Goal: Task Accomplishment & Management: Manage account settings

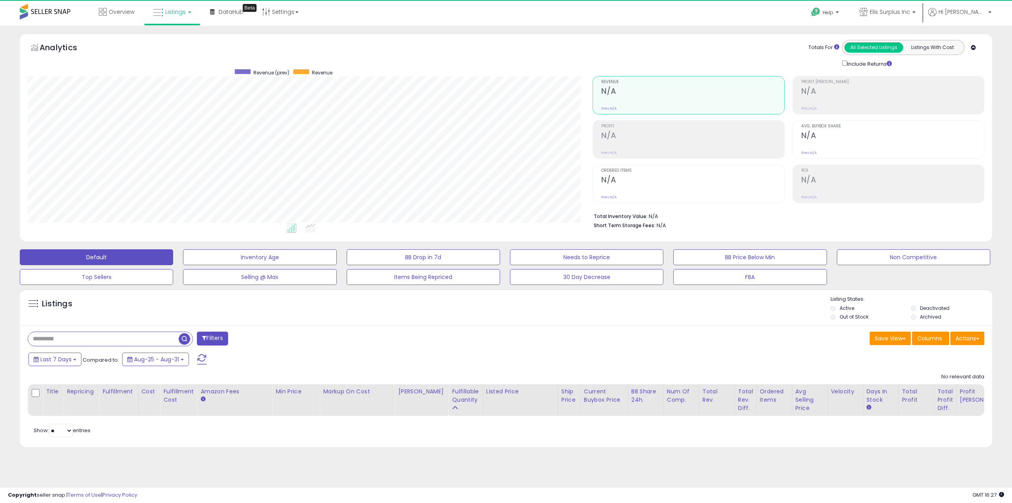
scroll to position [162, 565]
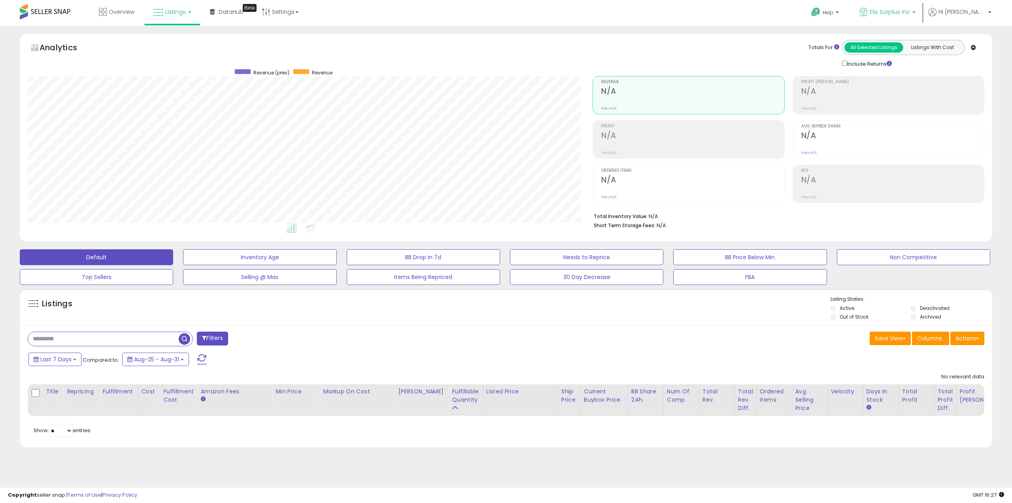
click at [910, 14] on span "Elis Surplus Inc" at bounding box center [890, 12] width 40 height 8
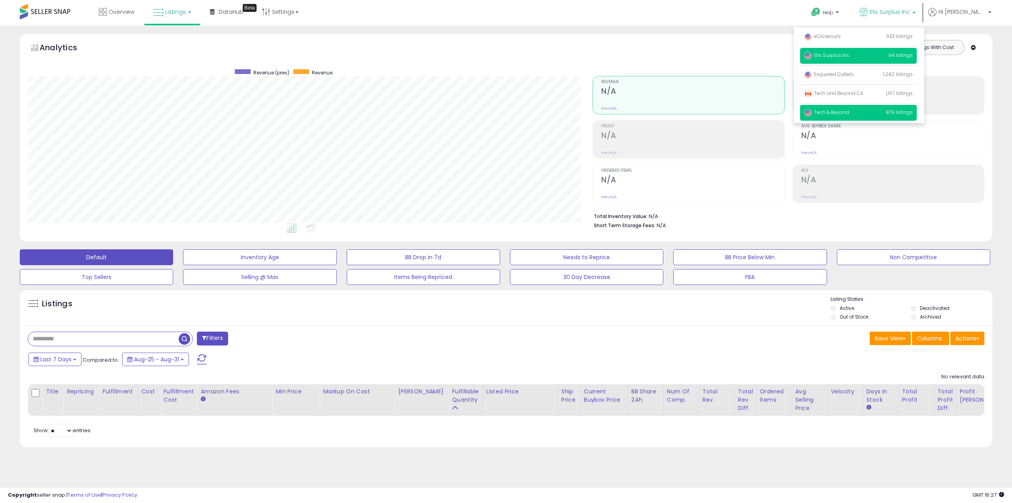
click at [848, 109] on span "Tech & Beyond" at bounding box center [826, 112] width 45 height 7
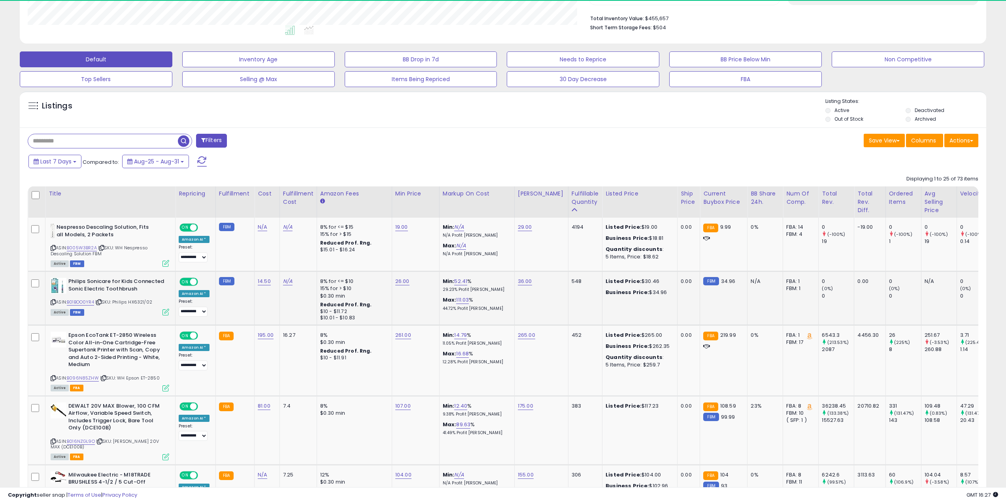
scroll to position [162, 562]
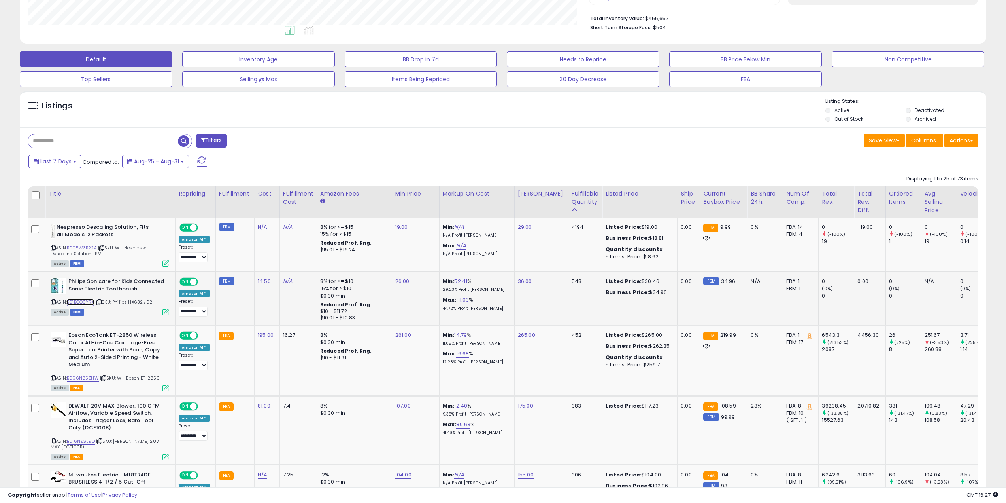
click at [85, 304] on link "B01BOO0YR4" at bounding box center [80, 301] width 27 height 7
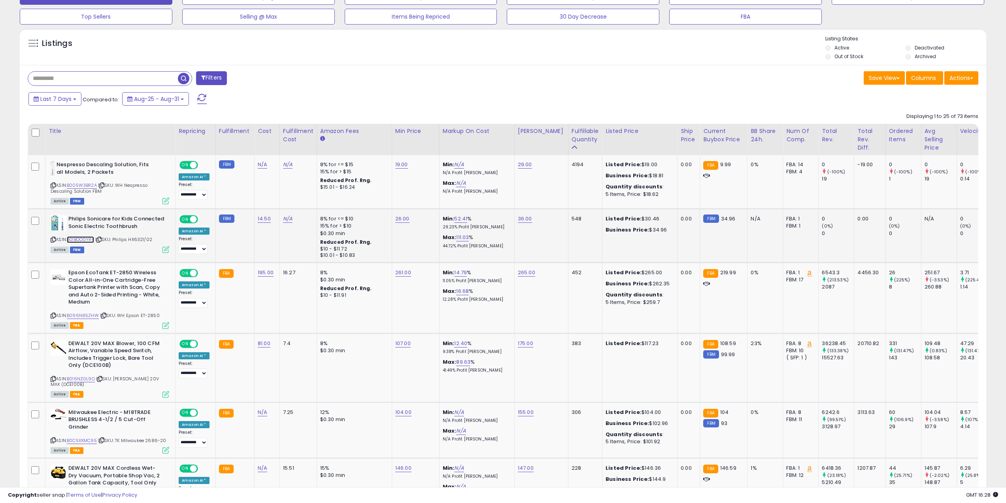
scroll to position [277, 0]
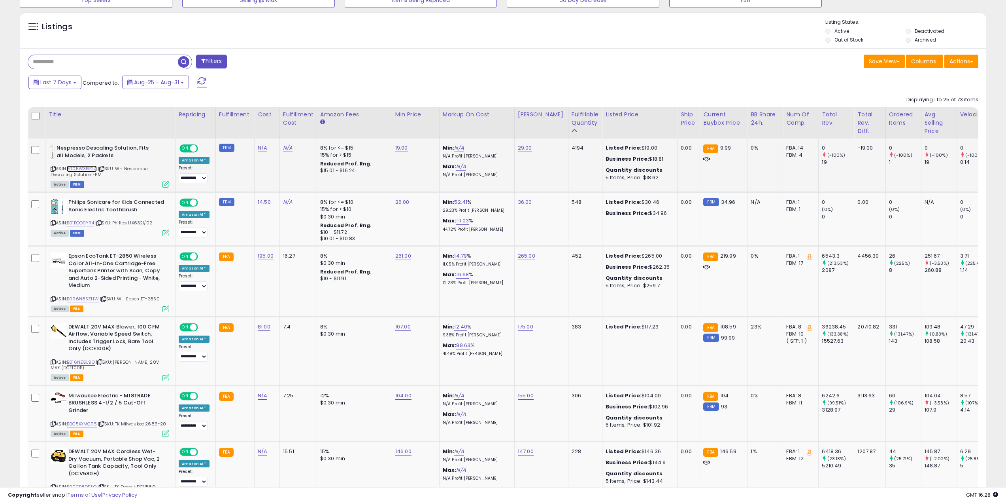
click at [87, 165] on link "B005W3BR2A" at bounding box center [82, 168] width 30 height 7
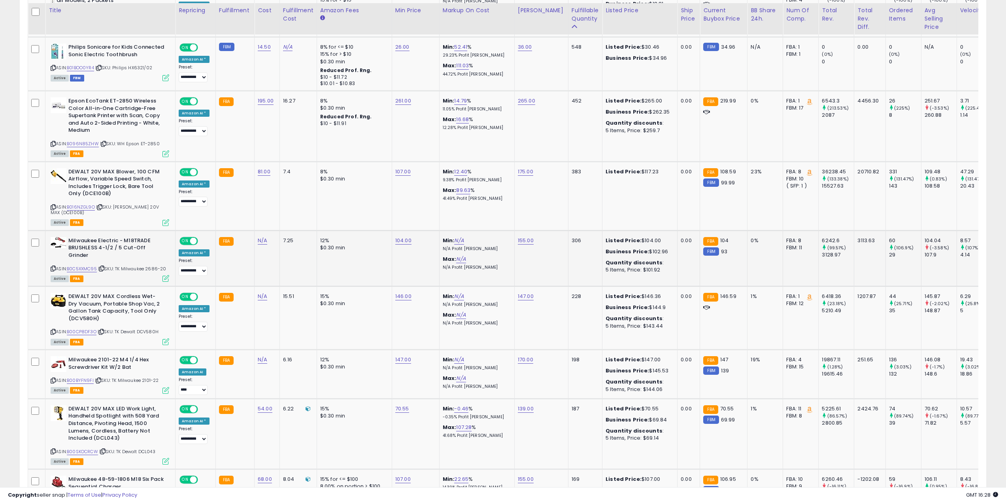
scroll to position [435, 0]
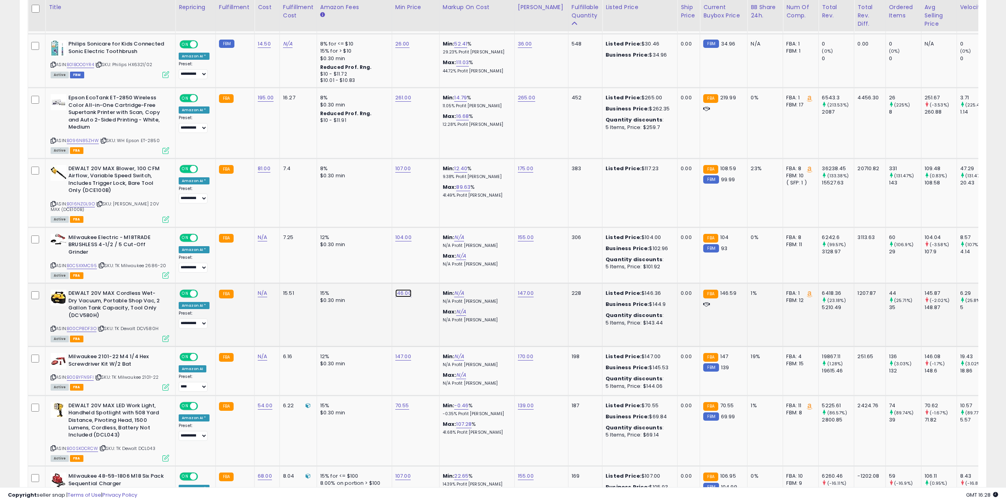
click at [398, 295] on link "146.00" at bounding box center [403, 293] width 16 height 8
click at [397, 278] on input "******" at bounding box center [378, 273] width 70 height 13
type input "***"
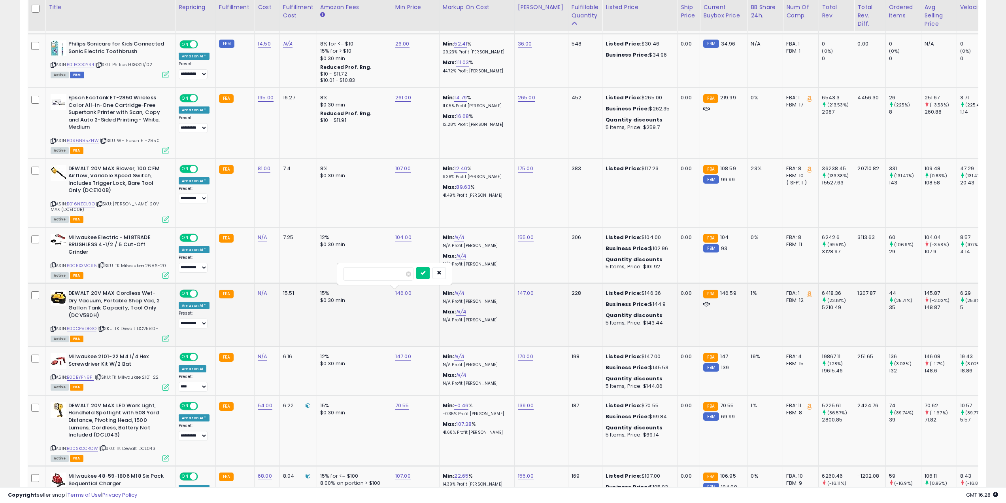
click button "submit" at bounding box center [422, 273] width 13 height 12
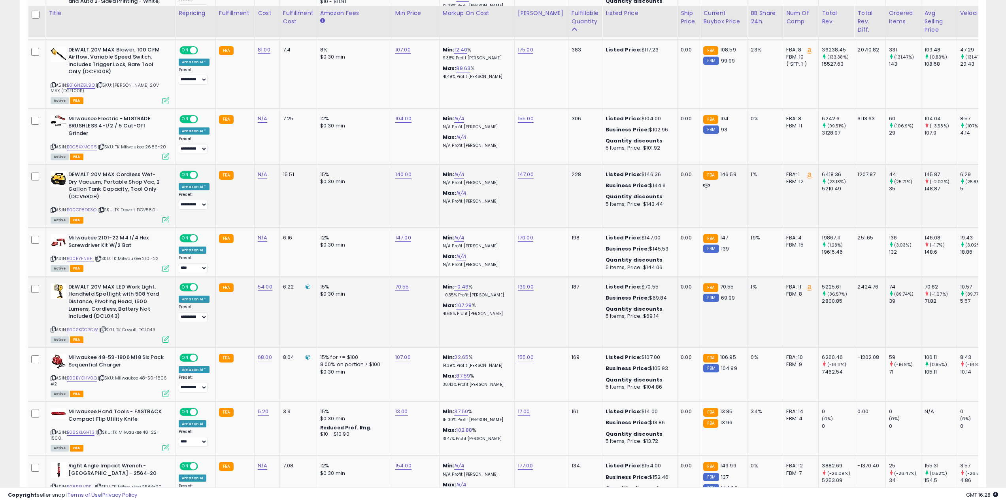
scroll to position [593, 0]
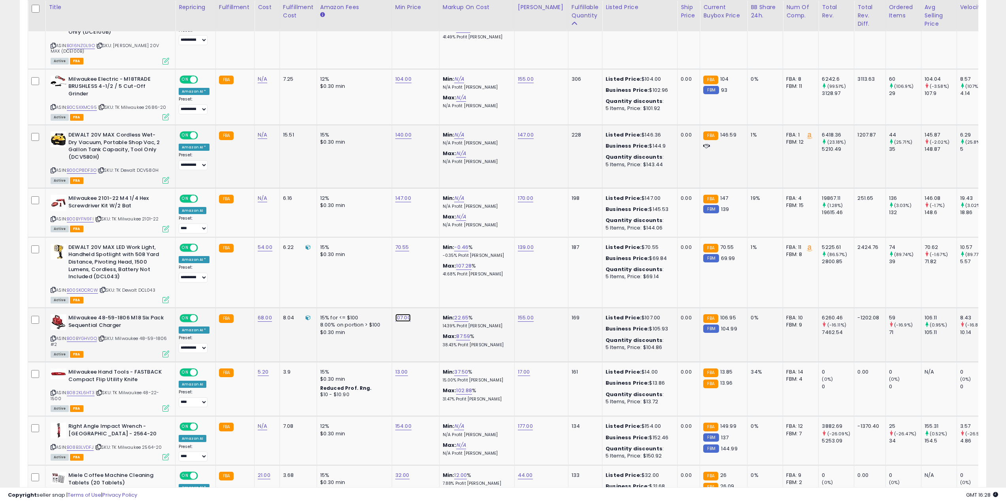
click at [402, 319] on link "107.00" at bounding box center [402, 318] width 15 height 8
type input "***"
click button "submit" at bounding box center [422, 297] width 13 height 12
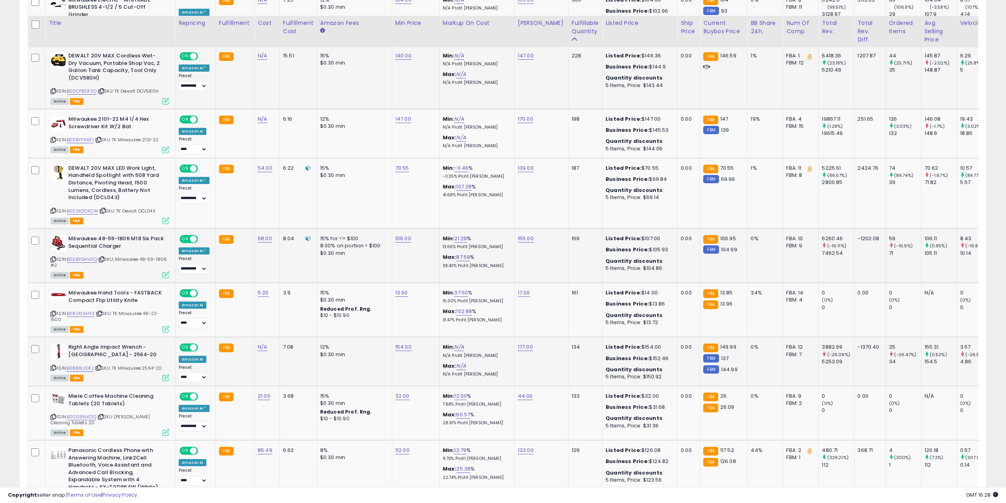
scroll to position [712, 0]
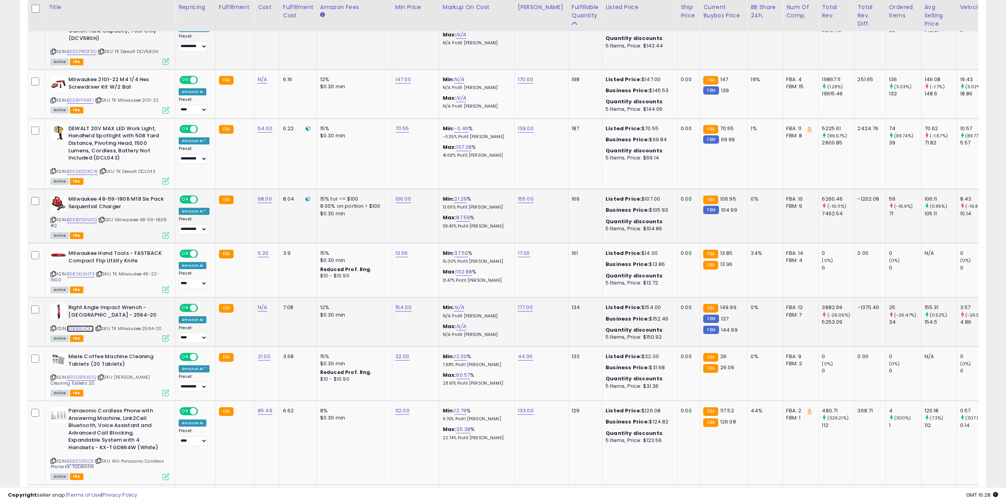
click at [91, 327] on link "B08B3LVDFJ" at bounding box center [80, 328] width 27 height 7
click at [404, 309] on link "154.00" at bounding box center [403, 307] width 16 height 8
type input "***"
click button "submit" at bounding box center [422, 287] width 13 height 12
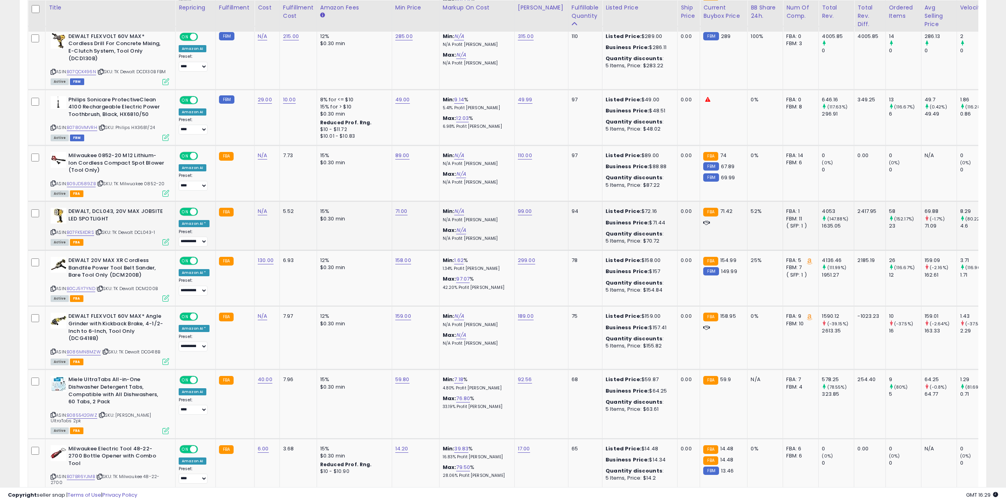
scroll to position [1226, 0]
click at [404, 263] on link "158.00" at bounding box center [403, 260] width 16 height 8
drag, startPoint x: 381, startPoint y: 246, endPoint x: 353, endPoint y: 249, distance: 27.6
click at [353, 249] on input "******" at bounding box center [378, 245] width 70 height 13
type input "******"
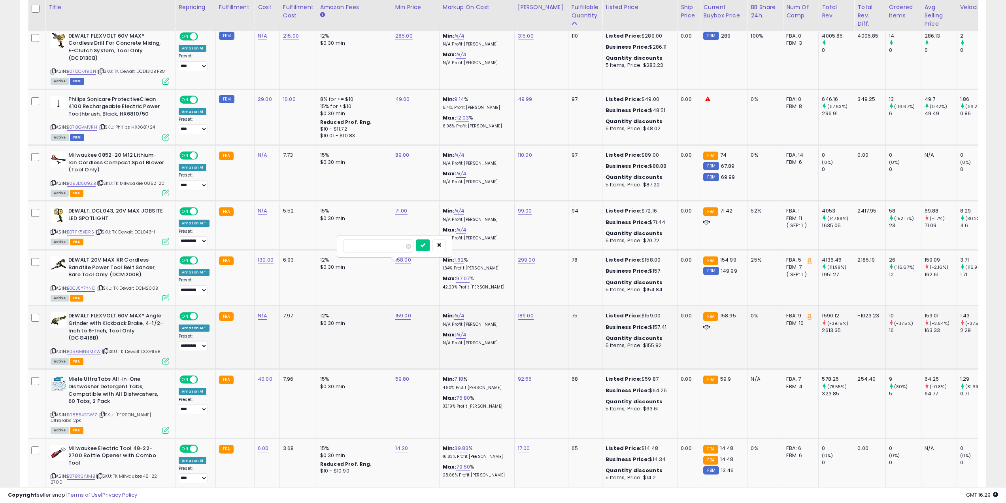
click button "submit" at bounding box center [422, 245] width 13 height 12
click at [404, 319] on link "159.00" at bounding box center [403, 316] width 16 height 8
type input "***"
click button "submit" at bounding box center [422, 301] width 13 height 12
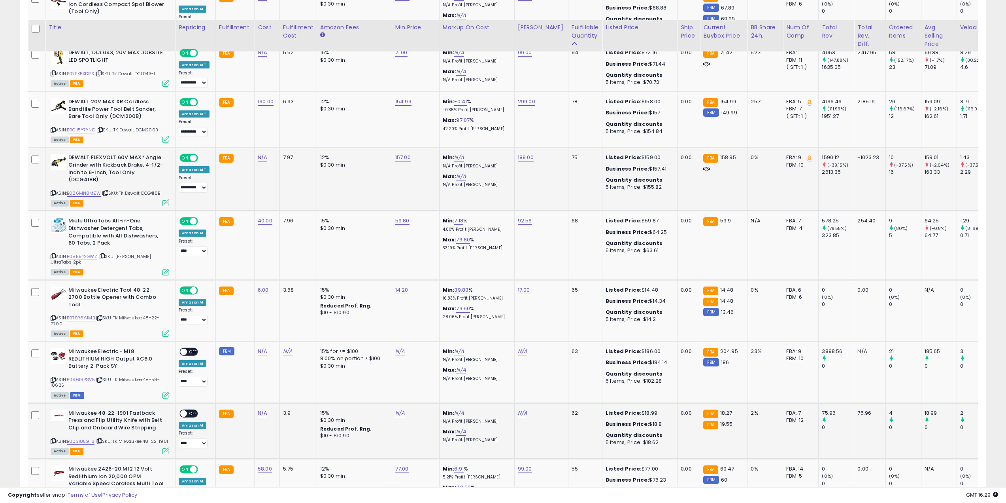
scroll to position [1463, 0]
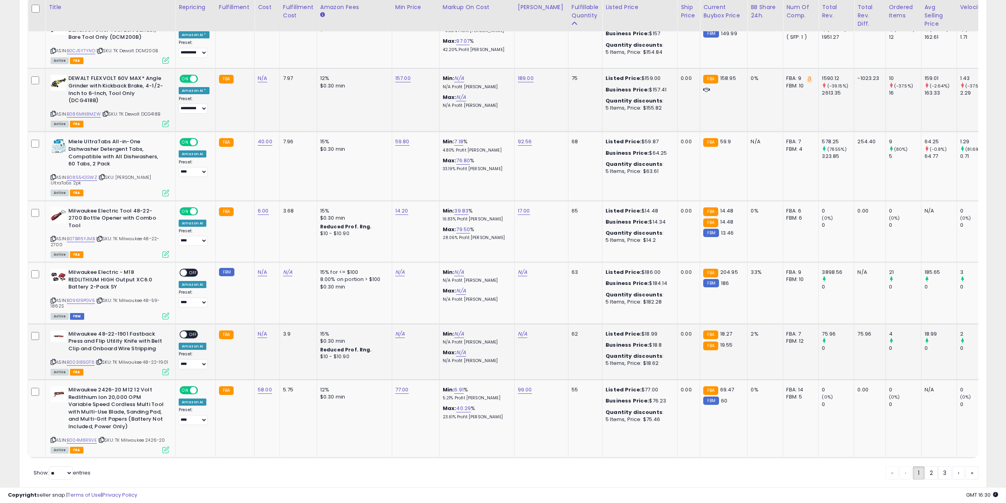
click at [89, 350] on div "ASIN: B003I85GT6 | SKU: TK Milwaukee 48-22-1901 Active FBA" at bounding box center [110, 352] width 119 height 44
click at [90, 359] on link "B003I85GT6" at bounding box center [81, 362] width 28 height 7
click at [260, 330] on link "N/A" at bounding box center [262, 334] width 9 height 8
type input "****"
click at [289, 302] on button "submit" at bounding box center [282, 299] width 13 height 12
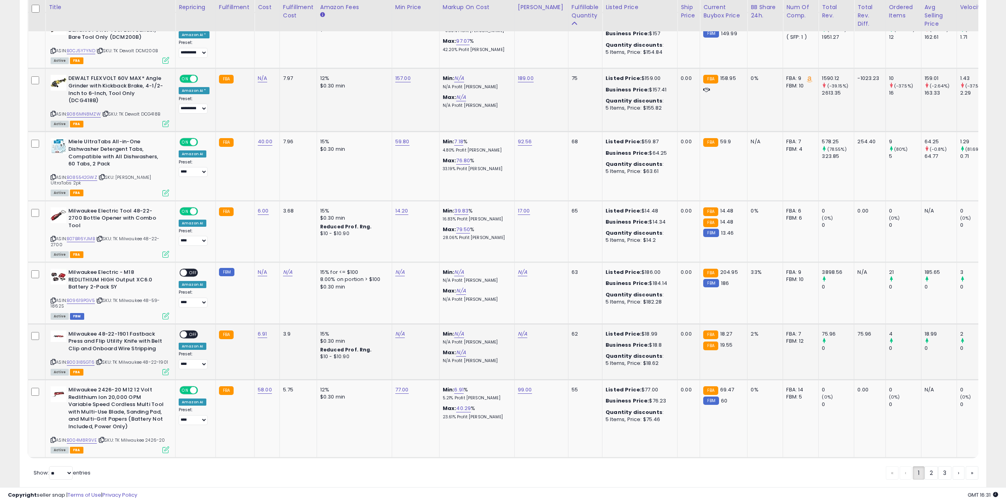
click at [392, 323] on td "N/A" at bounding box center [415, 351] width 47 height 56
click at [397, 330] on link "N/A" at bounding box center [399, 334] width 9 height 8
type input "**"
click button "submit" at bounding box center [419, 299] width 13 height 12
click at [520, 330] on link "N/A" at bounding box center [522, 334] width 9 height 8
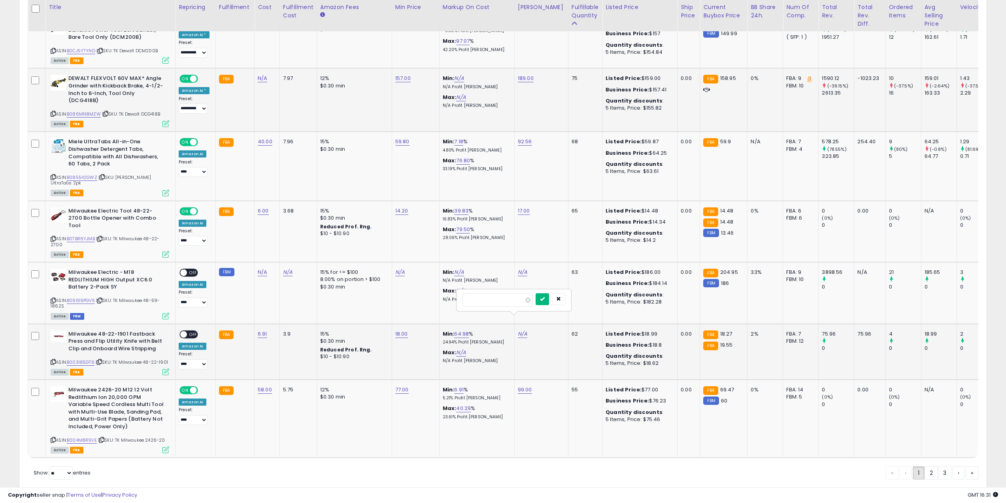
type input "**"
click at [549, 302] on button "submit" at bounding box center [542, 299] width 13 height 12
click at [193, 331] on span "OFF" at bounding box center [193, 334] width 13 height 7
click at [402, 268] on link "N/A" at bounding box center [399, 272] width 9 height 8
type input "***"
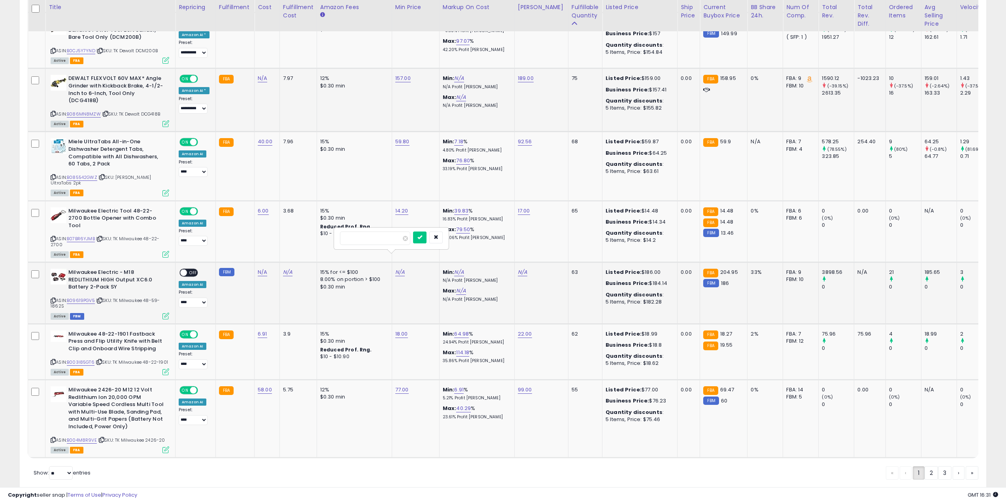
click button "submit" at bounding box center [419, 237] width 13 height 12
click at [518, 268] on link "N/A" at bounding box center [522, 272] width 9 height 8
type input "***"
click at [549, 237] on button "submit" at bounding box center [542, 237] width 13 height 12
click at [150, 297] on span "| SKU: TK Milwaukee 48-59-1862S" at bounding box center [105, 303] width 109 height 12
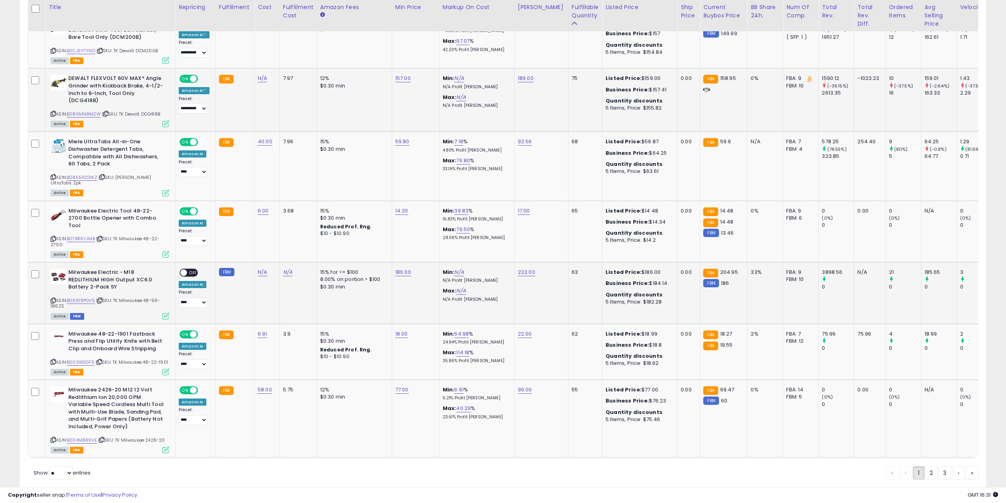
drag, startPoint x: 150, startPoint y: 285, endPoint x: 61, endPoint y: 291, distance: 88.8
click at [61, 297] on span "| SKU: TK Milwaukee 48-59-1862S" at bounding box center [105, 303] width 109 height 12
copy span "48-59-1862S"
click at [259, 268] on link "N/A" at bounding box center [262, 272] width 9 height 8
type input "***"
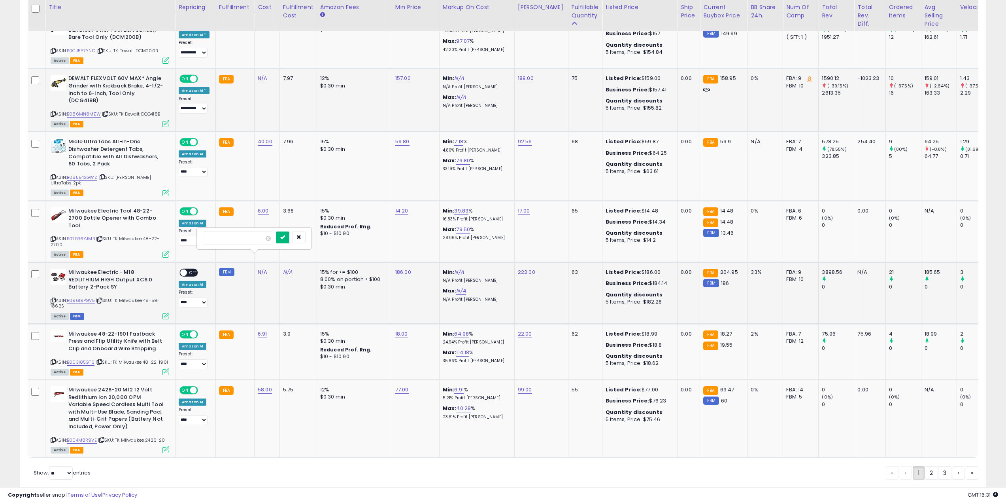
click at [289, 242] on button "submit" at bounding box center [282, 237] width 13 height 12
click at [195, 269] on span "OFF" at bounding box center [193, 272] width 13 height 7
click at [920, 466] on link "1" at bounding box center [919, 472] width 12 height 13
click at [925, 466] on link "2" at bounding box center [931, 472] width 13 height 13
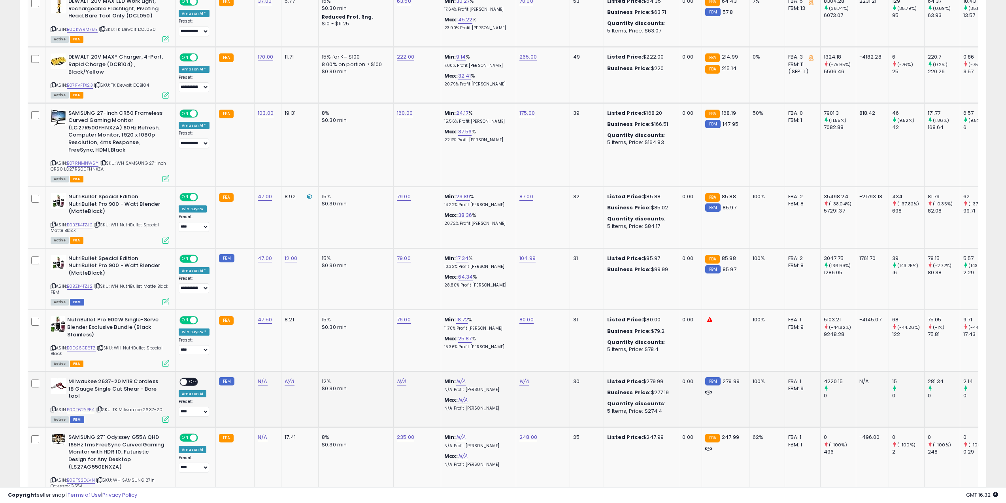
scroll to position [435, 0]
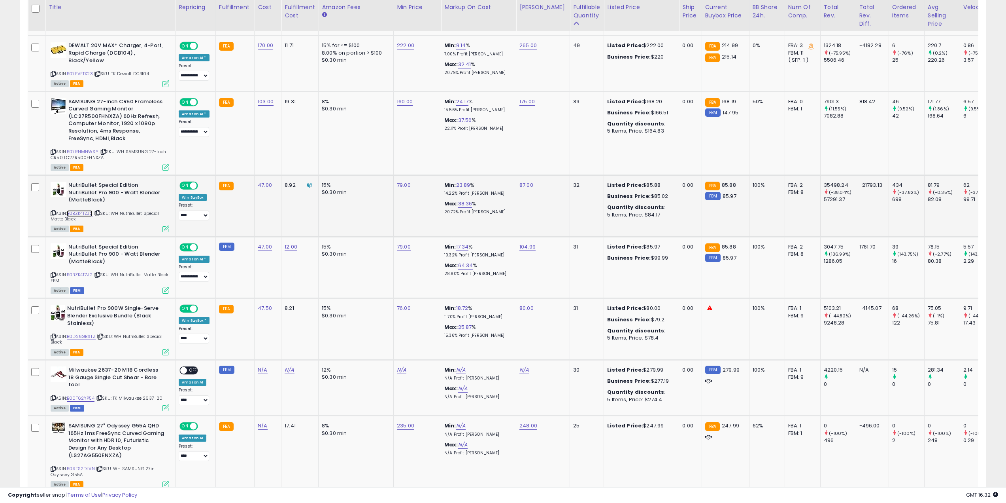
click at [89, 213] on link "B0BZK4TZJ2" at bounding box center [80, 213] width 26 height 7
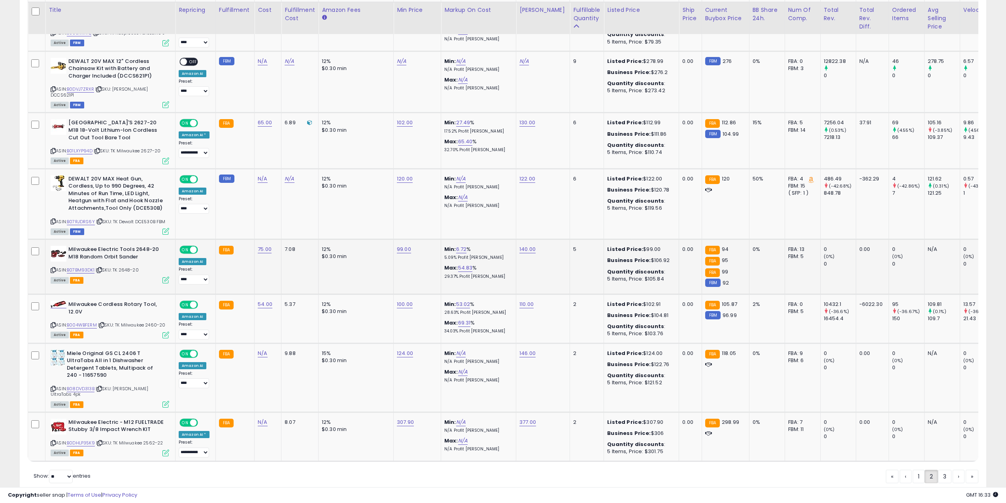
scroll to position [1484, 0]
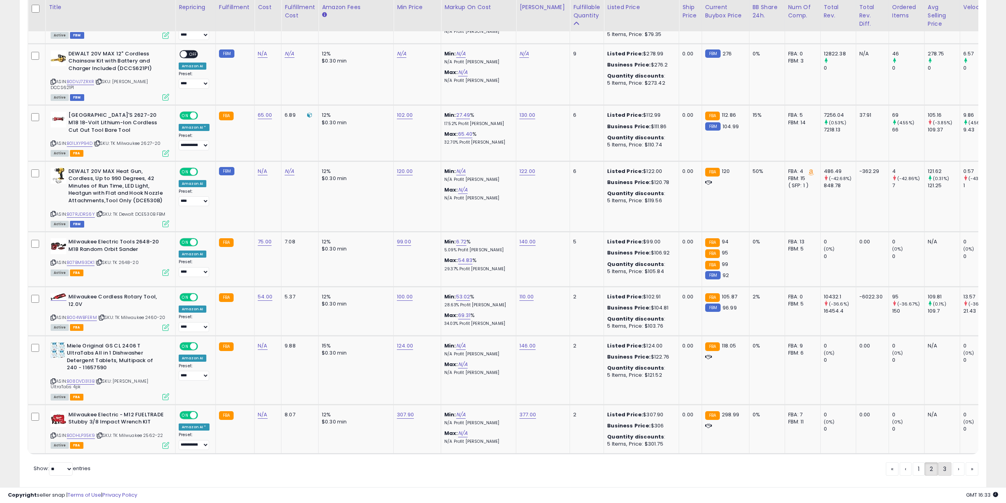
click at [939, 462] on link "3" at bounding box center [944, 468] width 13 height 13
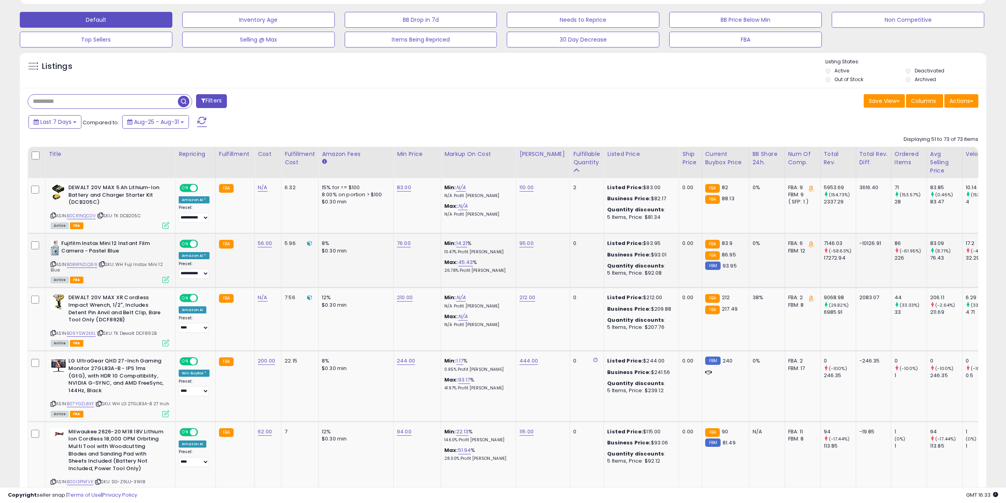
scroll to position [277, 0]
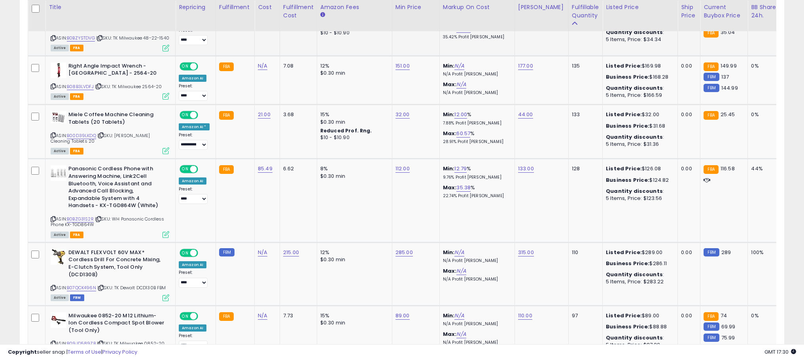
scroll to position [1028, 0]
